Goal: Understand process/instructions: Learn how to perform a task or action

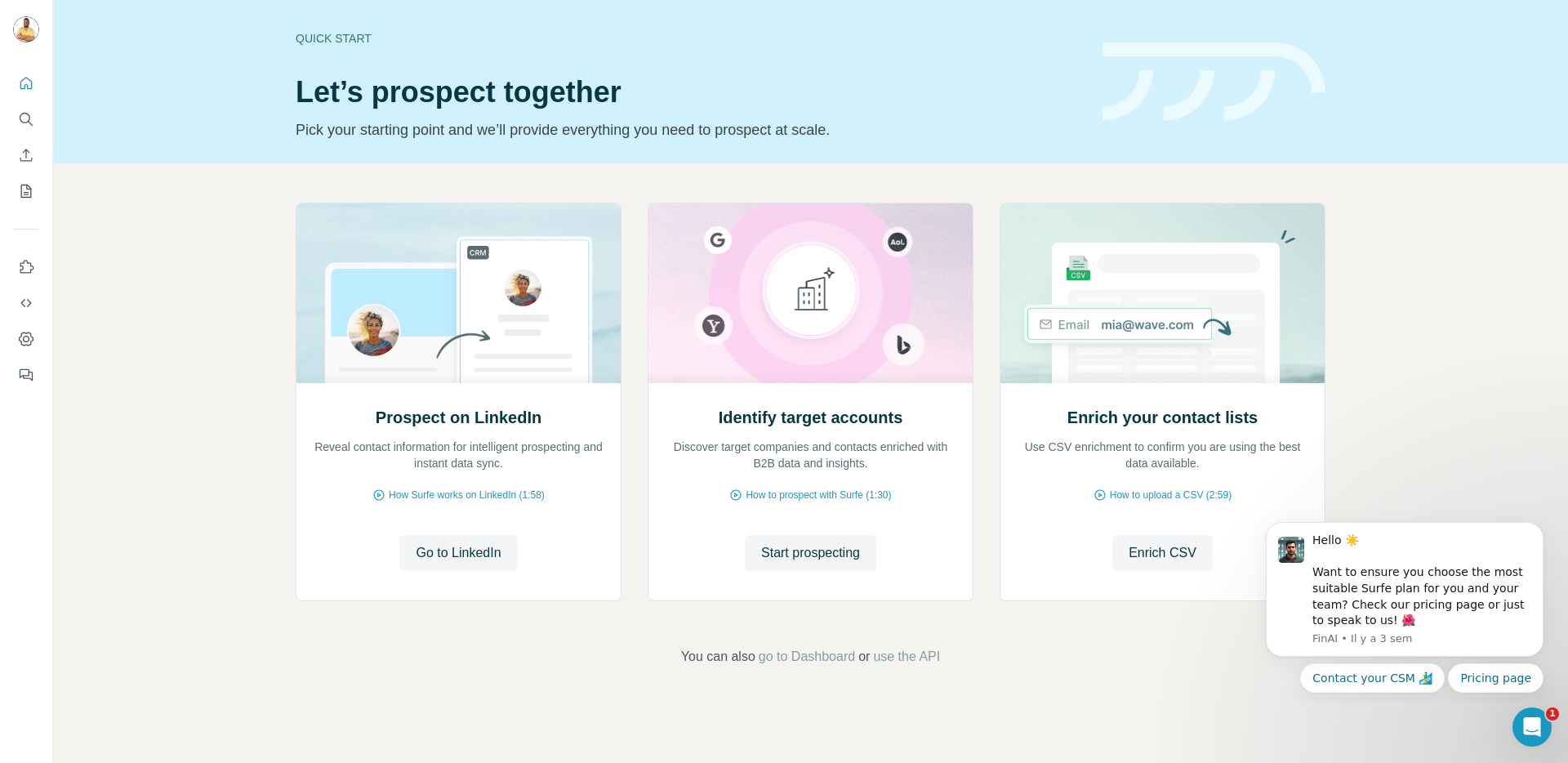
click at [1539, 277] on div "Prospect on LinkedIn Reveal contact information for intelligent prospecting and…" at bounding box center [810, 435] width 1514 height 543
